Goal: Transaction & Acquisition: Purchase product/service

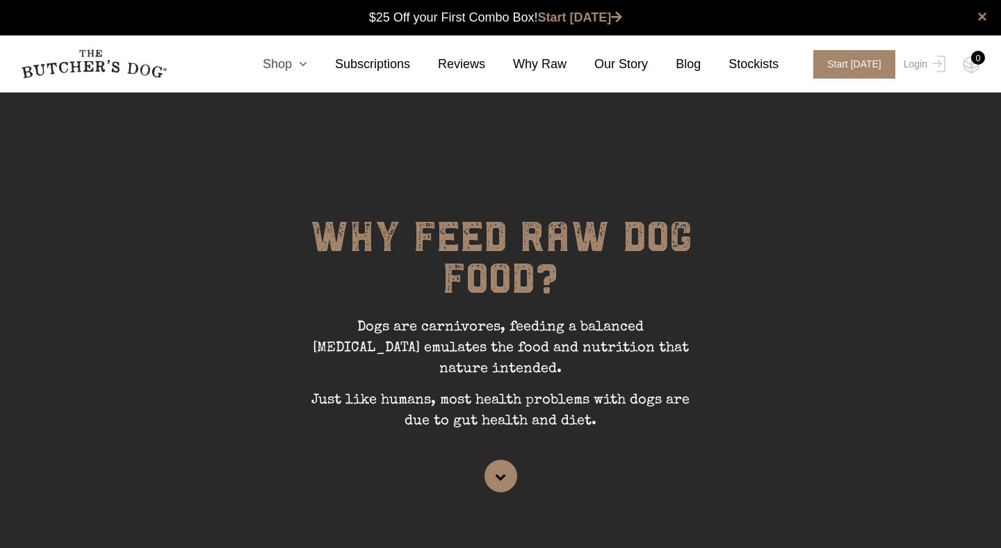
click at [284, 62] on link "Shop" at bounding box center [271, 64] width 72 height 19
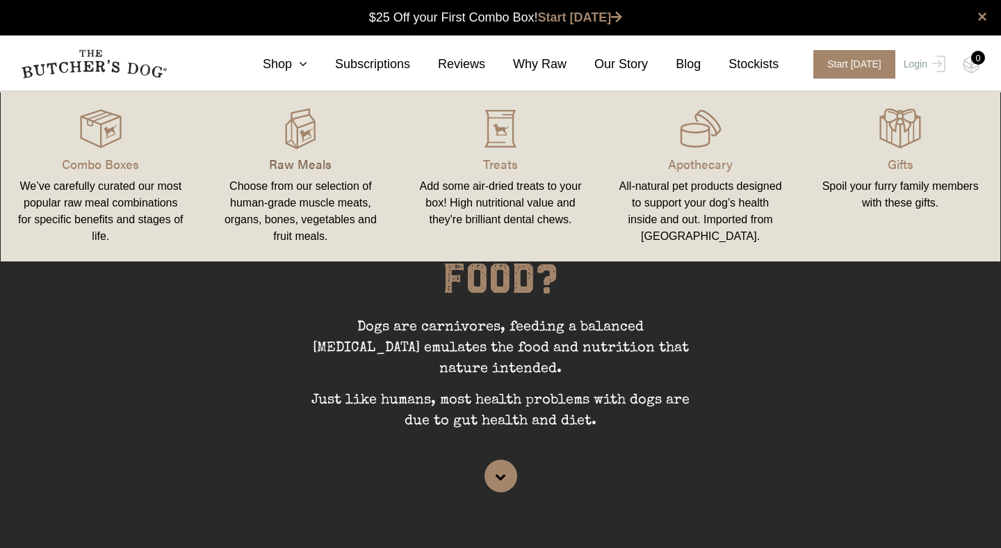
click at [294, 155] on p "Raw Meals" at bounding box center [301, 163] width 167 height 19
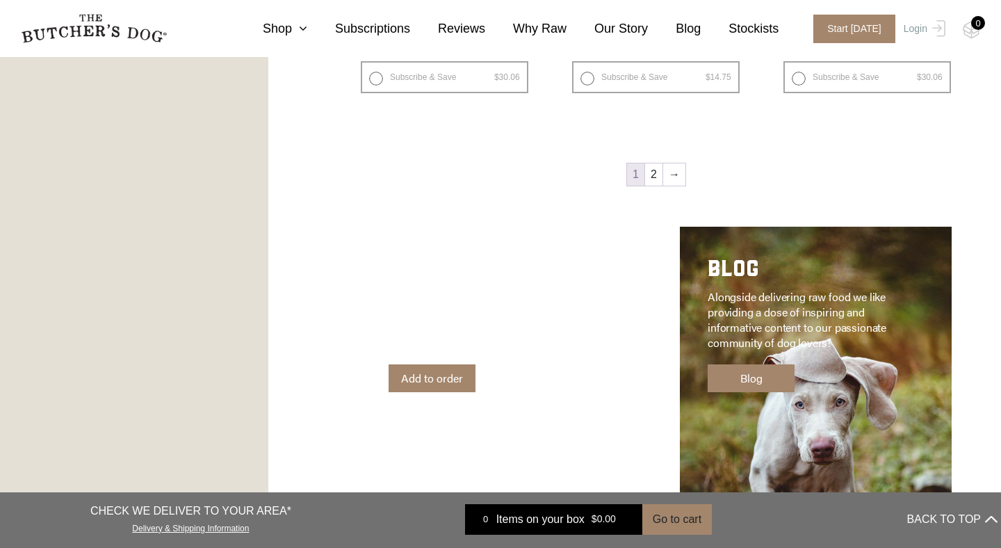
scroll to position [2079, 0]
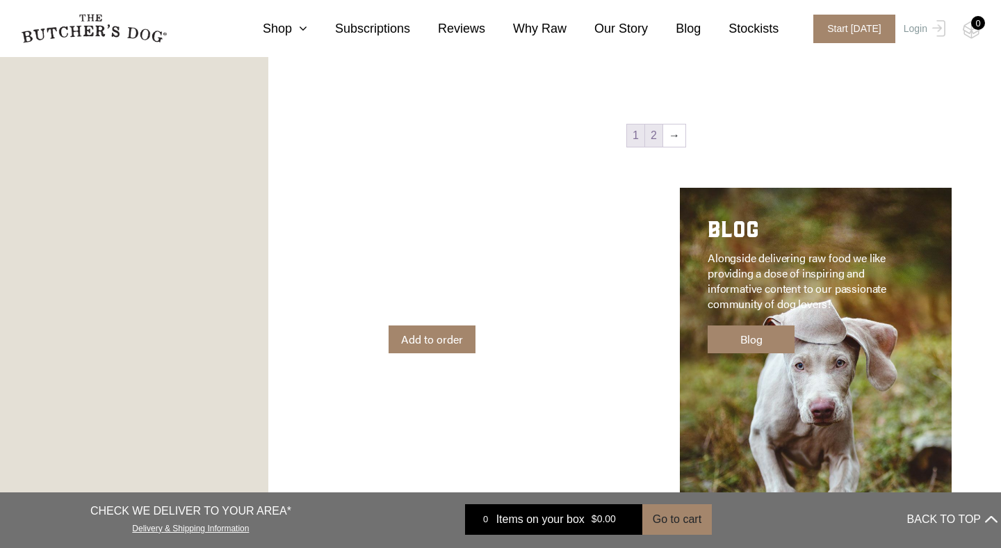
click at [656, 129] on link "2" at bounding box center [653, 135] width 17 height 22
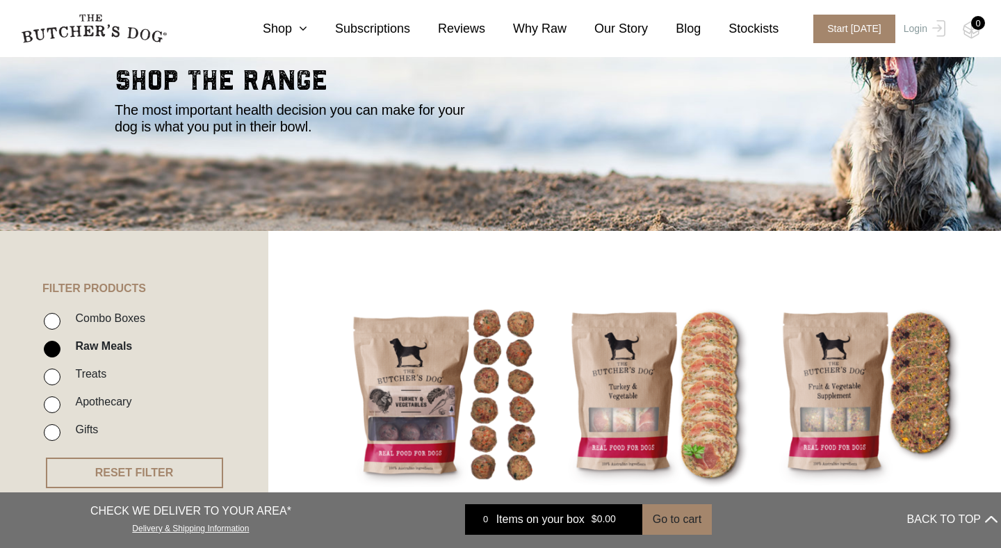
scroll to position [95, 0]
